Goal: Book appointment/travel/reservation

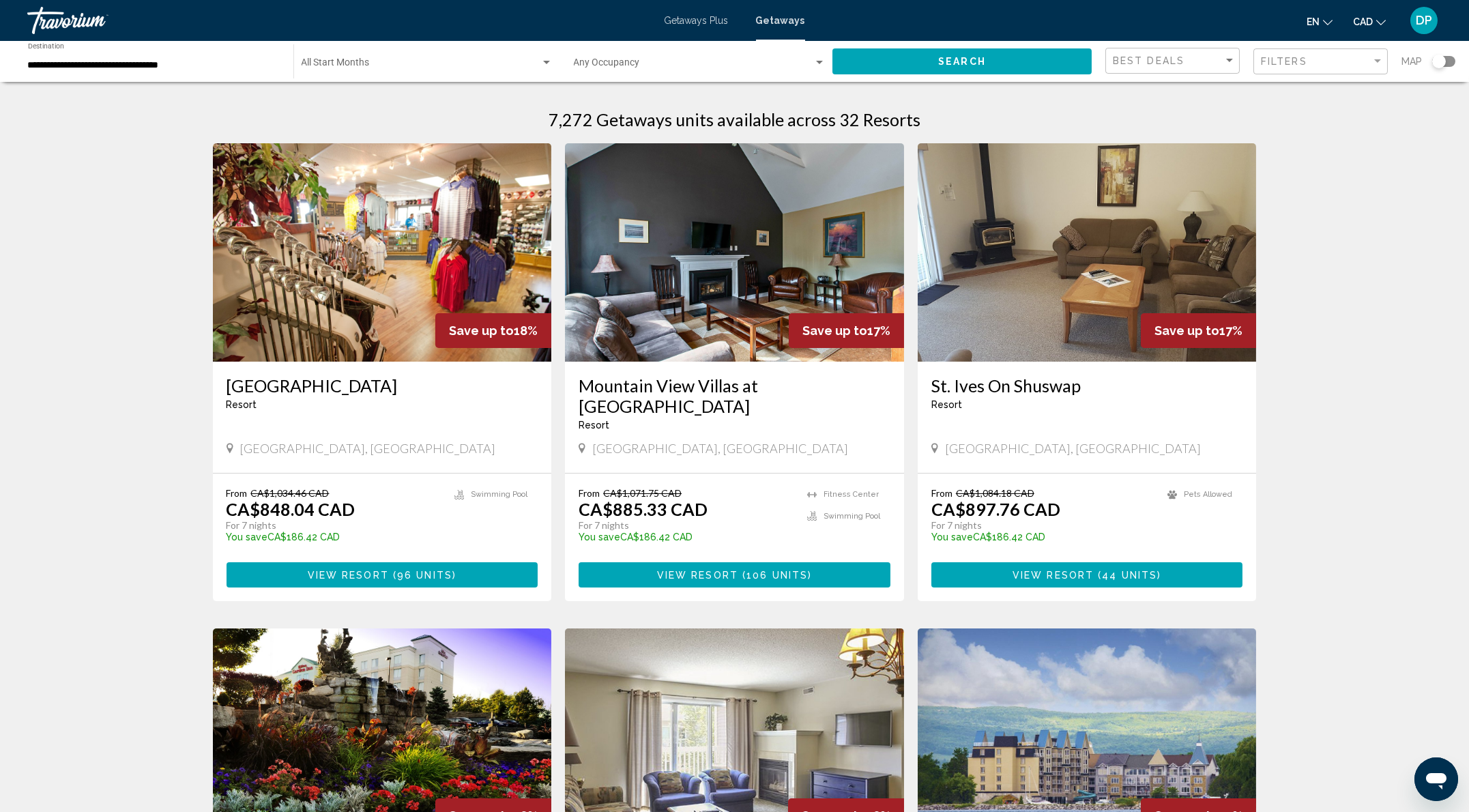
click at [699, 23] on span "Getaways Plus" at bounding box center [696, 20] width 64 height 11
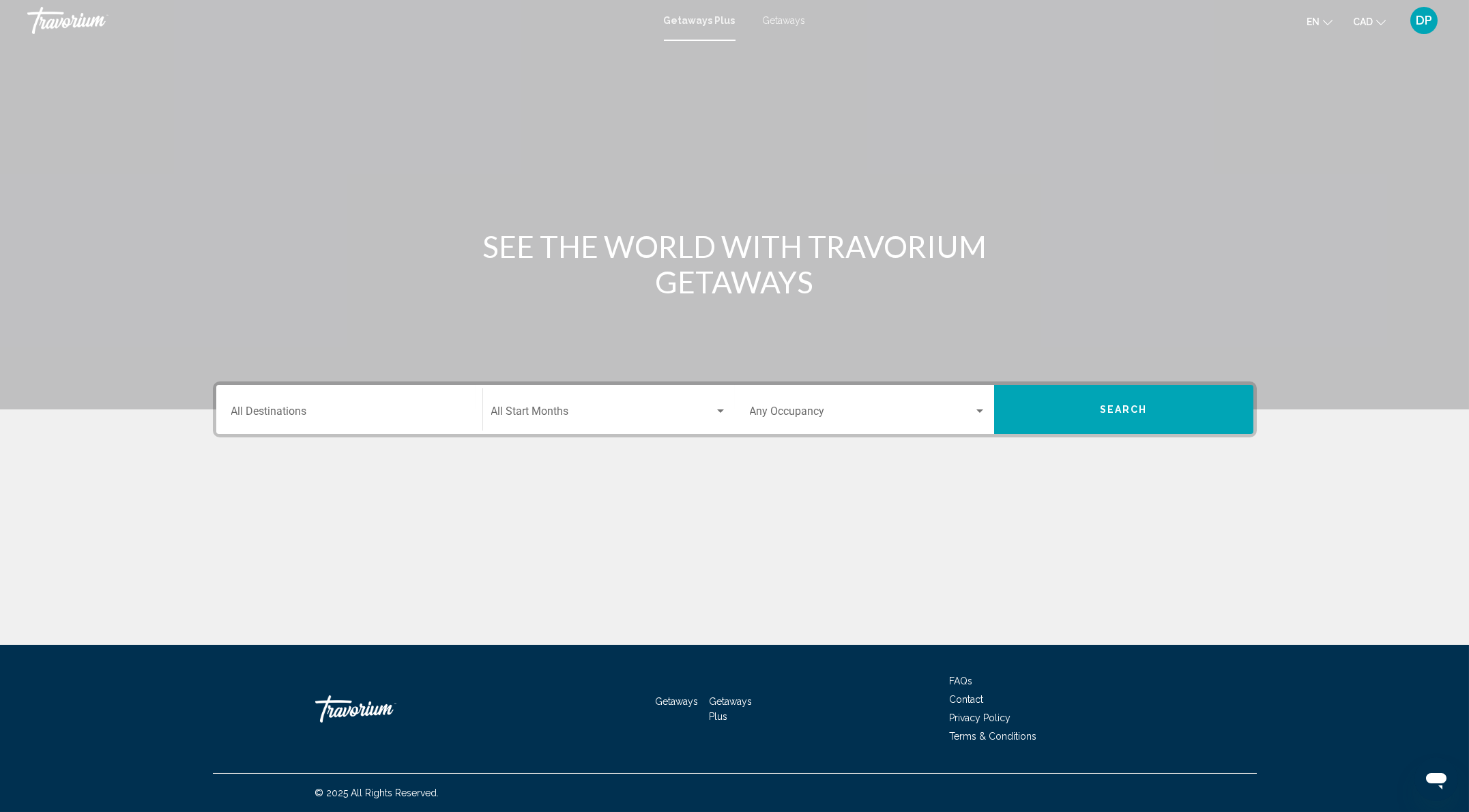
click at [287, 431] on div "Destination All Destinations" at bounding box center [349, 409] width 236 height 43
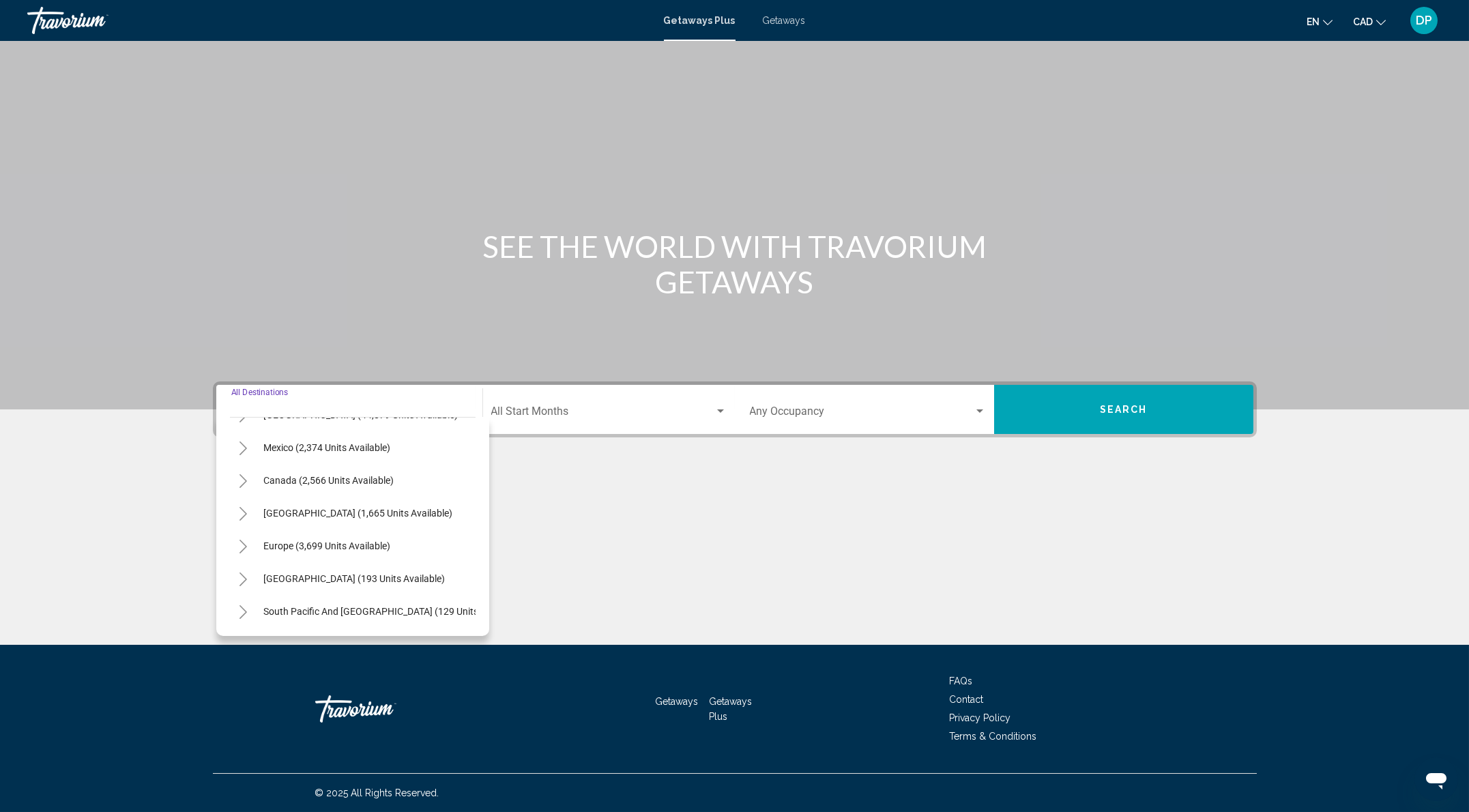
scroll to position [91, 0]
click at [238, 510] on icon "Toggle Europe (3,699 units available)" at bounding box center [243, 514] width 11 height 14
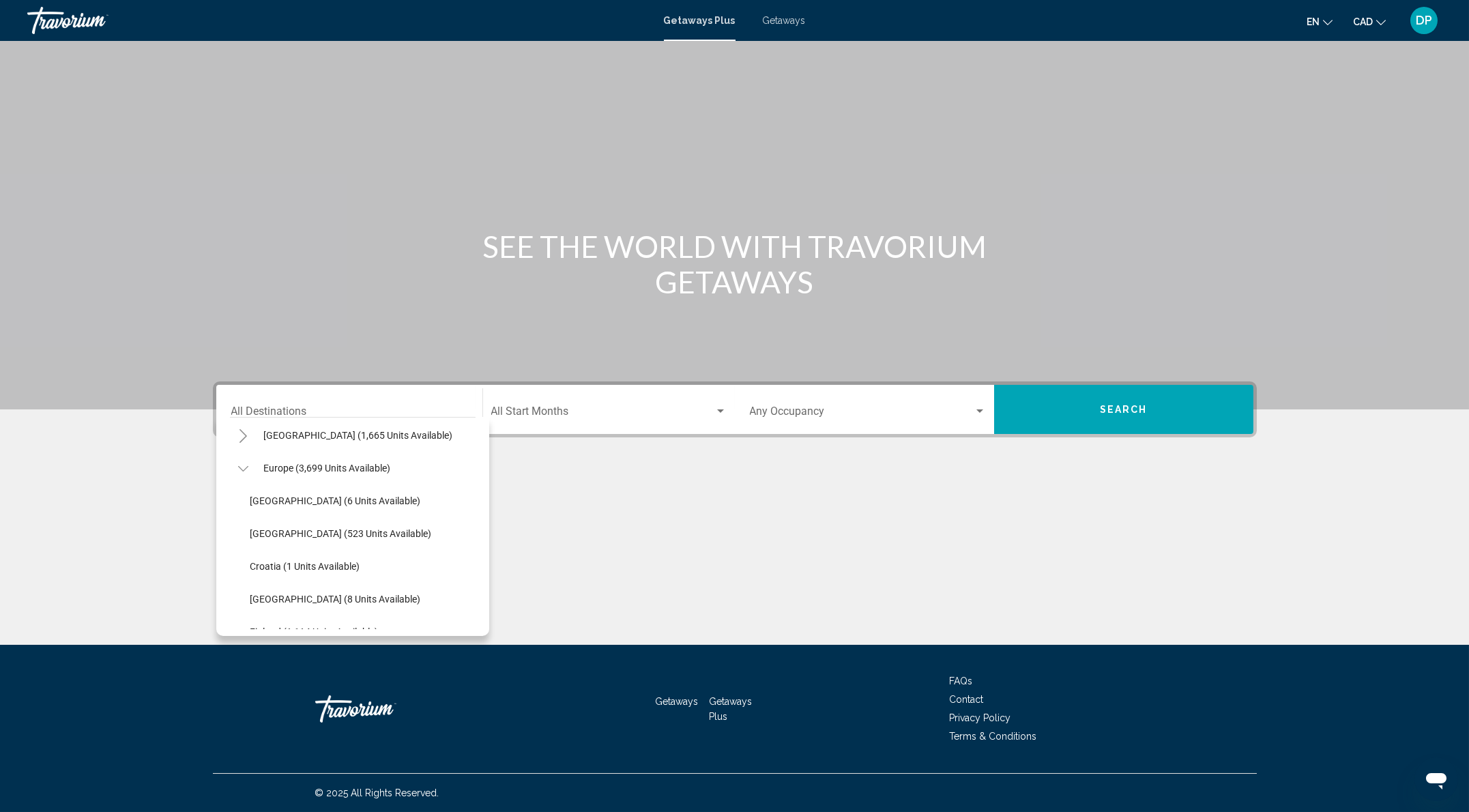
scroll to position [273, 0]
click at [250, 555] on span "[GEOGRAPHIC_DATA] (4 units available)" at bounding box center [336, 560] width 171 height 11
type input "**********"
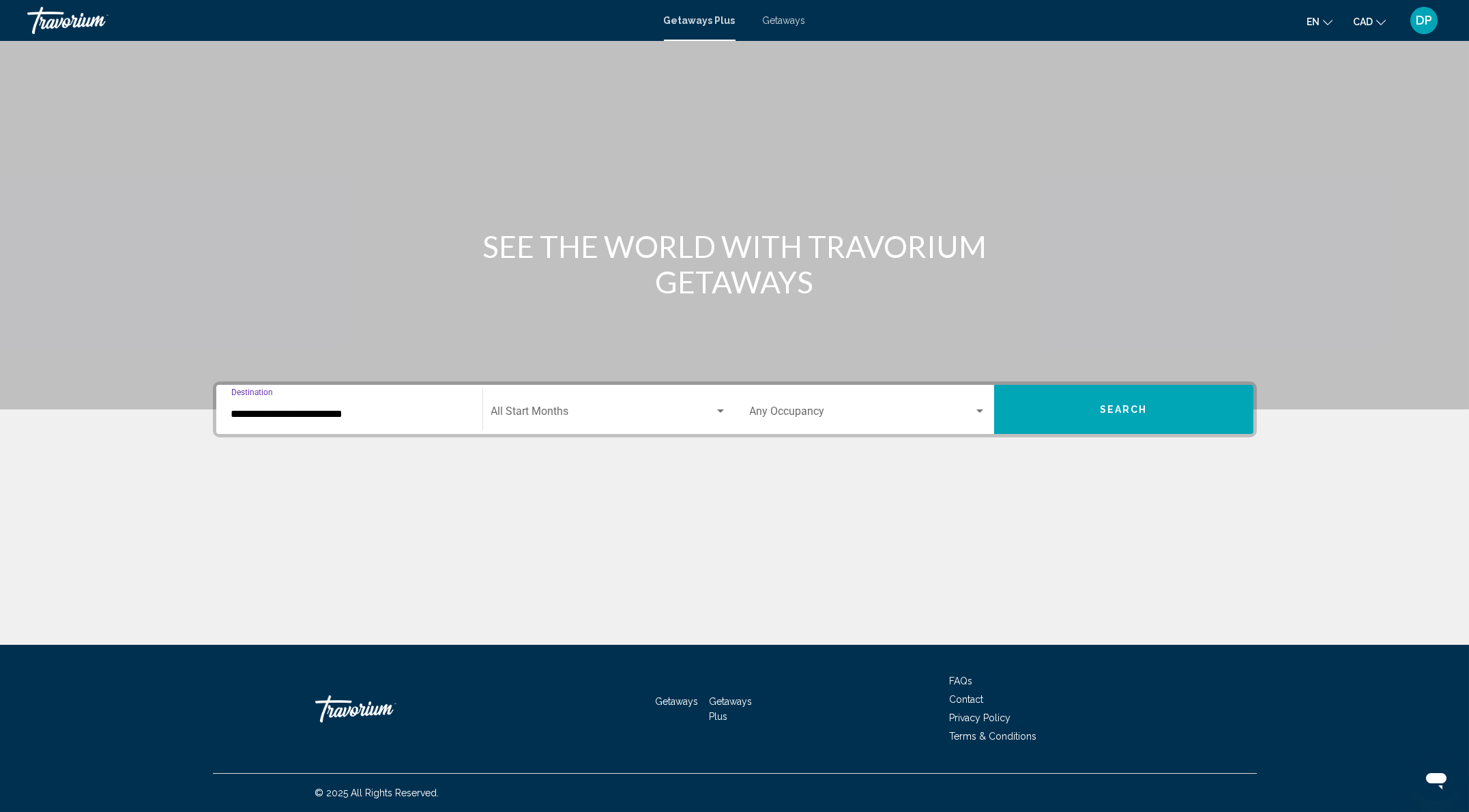
click at [1253, 408] on button "Search" at bounding box center [1123, 409] width 259 height 49
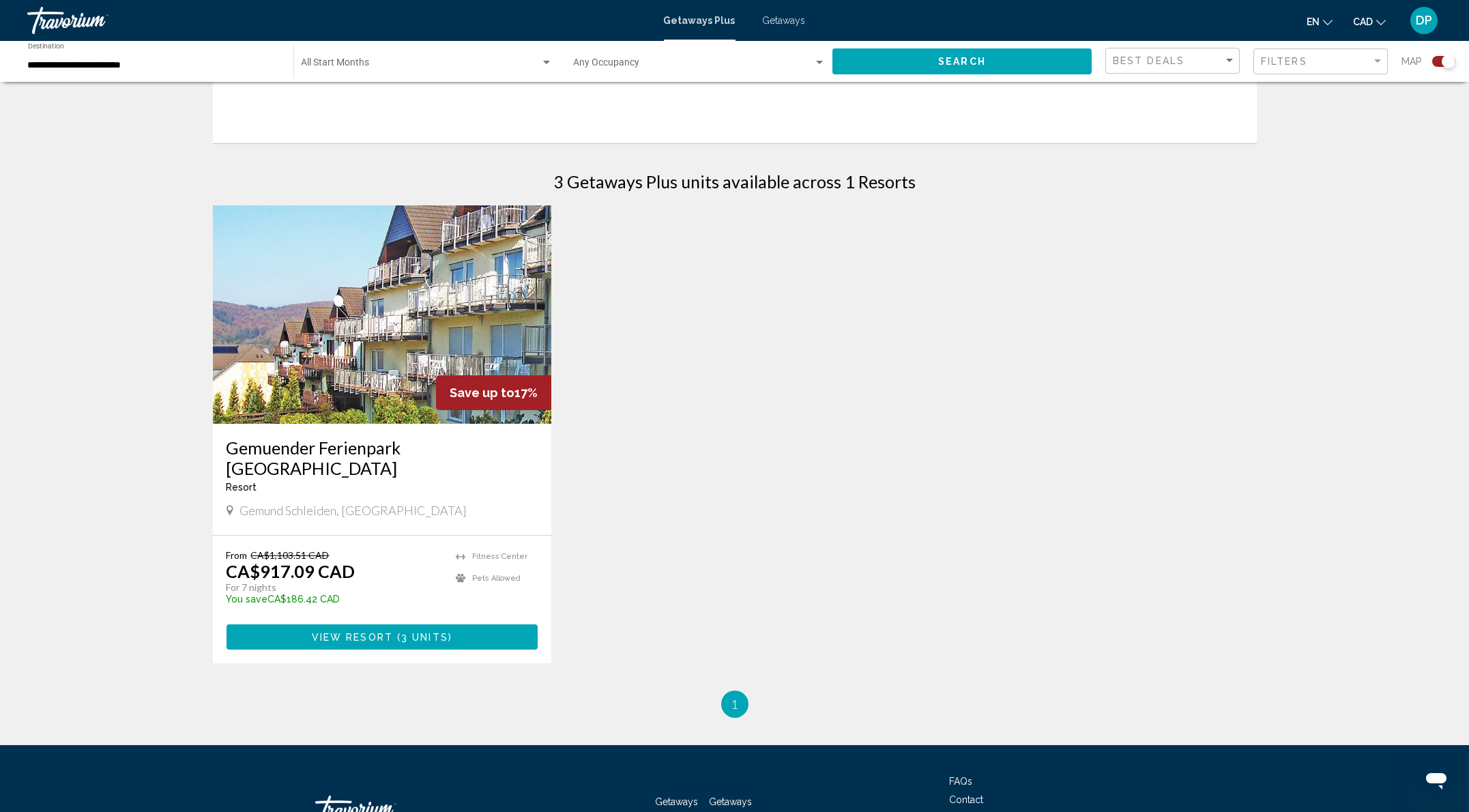
scroll to position [364, 0]
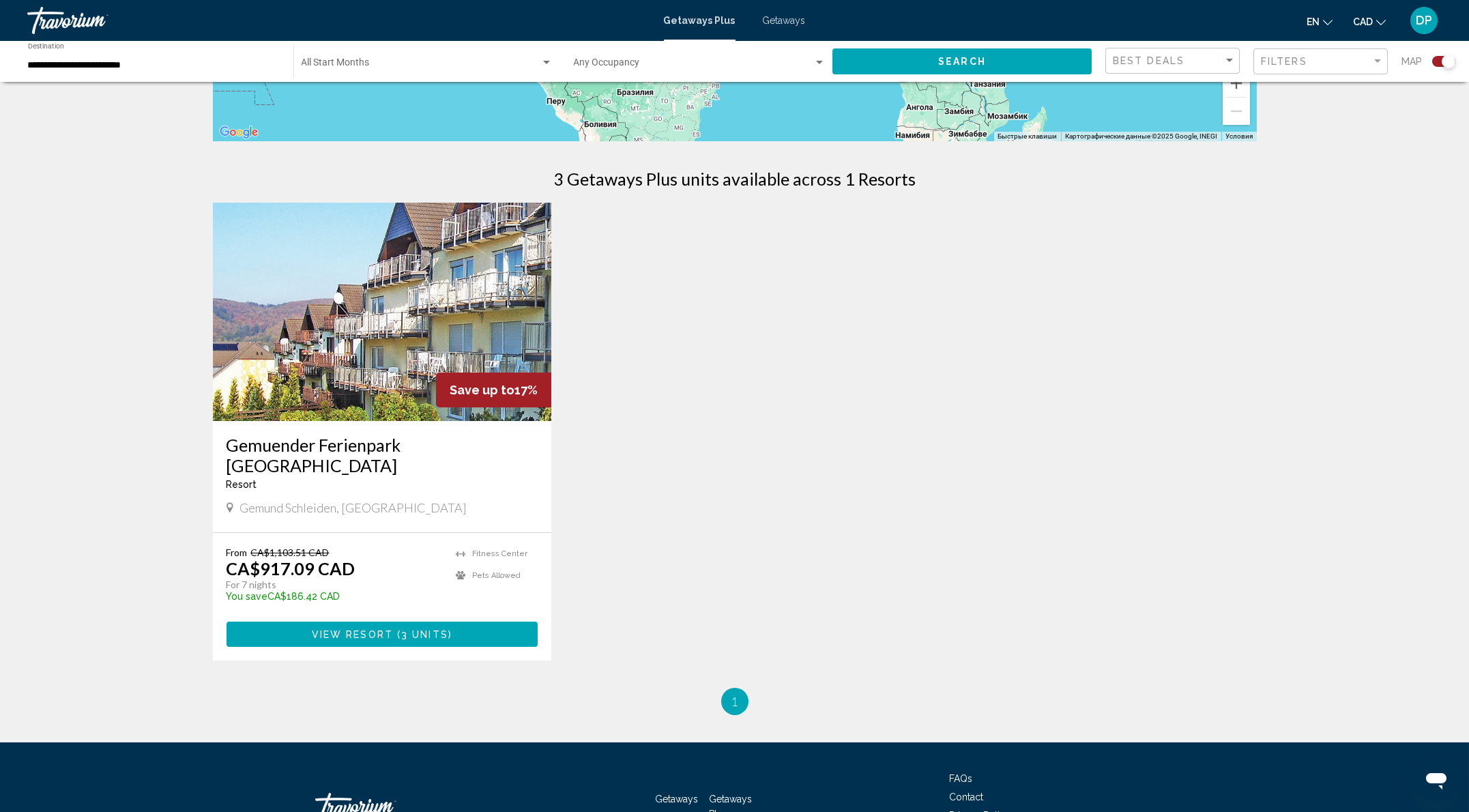
click at [290, 421] on img "Main content" at bounding box center [382, 311] width 339 height 218
